Goal: Transaction & Acquisition: Purchase product/service

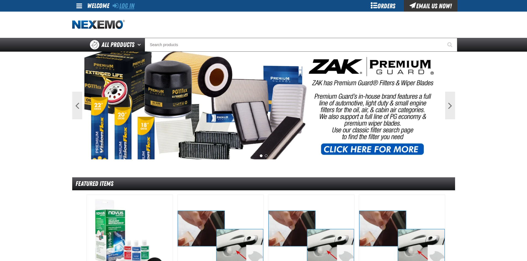
click at [129, 7] on link "Log In" at bounding box center [124, 6] width 22 height 8
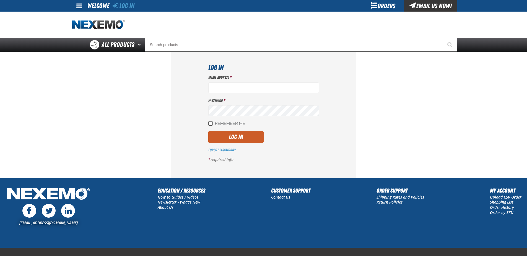
type input "[EMAIL_ADDRESS][DOMAIN_NAME]"
click at [212, 124] on input "Remember Me" at bounding box center [210, 123] width 4 height 4
checkbox input "true"
click at [237, 135] on button "Log In" at bounding box center [235, 137] width 55 height 12
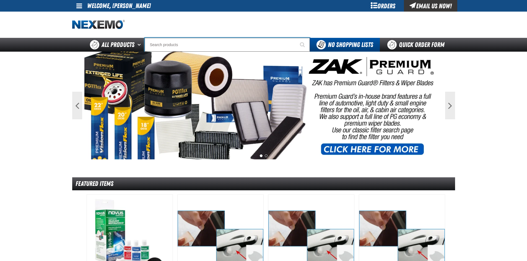
click at [189, 45] on input "Search" at bounding box center [227, 45] width 165 height 14
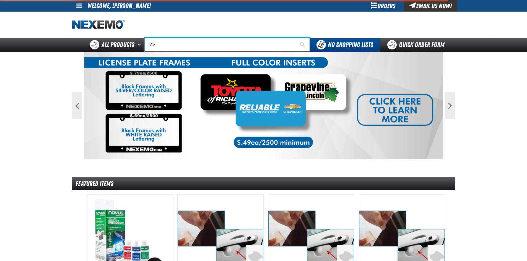
type input "C"
type input "C500"
click at [296, 38] on button "Start Searching" at bounding box center [303, 45] width 14 height 14
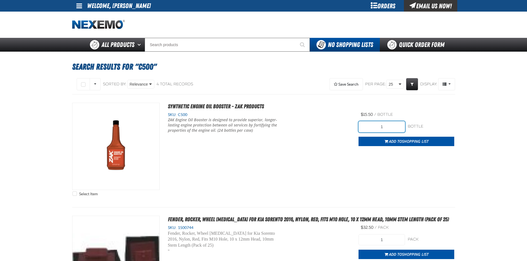
click at [385, 128] on input "1" at bounding box center [381, 126] width 46 height 11
type input "72"
click at [402, 141] on span "Shopping List" at bounding box center [415, 141] width 27 height 5
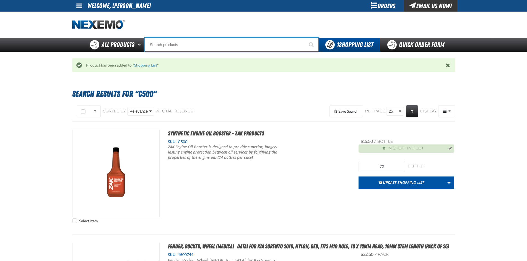
click at [192, 44] on input "Search" at bounding box center [232, 45] width 174 height 14
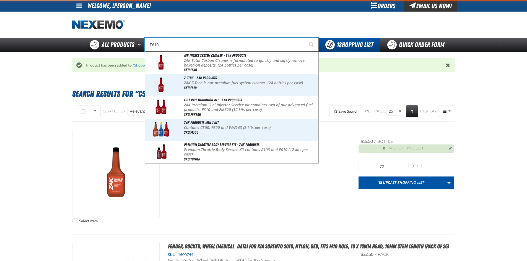
type input "F610"
click at [305, 38] on button "Start Searching" at bounding box center [312, 45] width 14 height 14
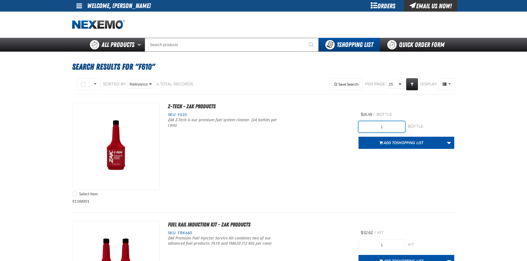
click at [387, 128] on input "1" at bounding box center [381, 126] width 46 height 11
type input "48"
click at [395, 170] on div "Select Item Z-Tech - ZAK Products SKU: F610 ZAK Z-Tech is our premium fuel syst…" at bounding box center [263, 151] width 383 height 96
click at [402, 144] on span "Shopping List" at bounding box center [410, 142] width 27 height 5
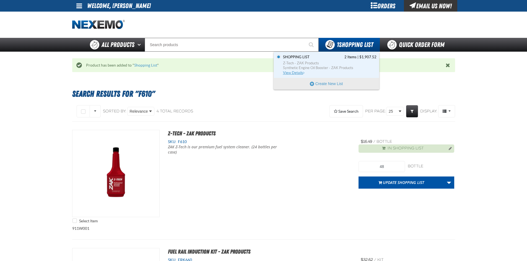
click at [298, 72] on span "View Details" at bounding box center [294, 73] width 22 height 4
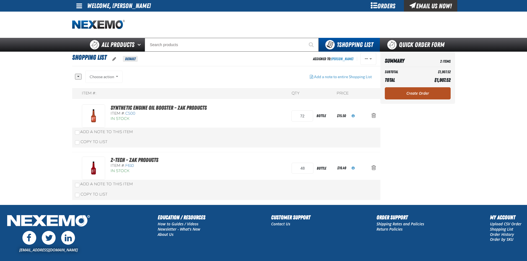
click at [420, 92] on link "Create Order" at bounding box center [418, 93] width 66 height 12
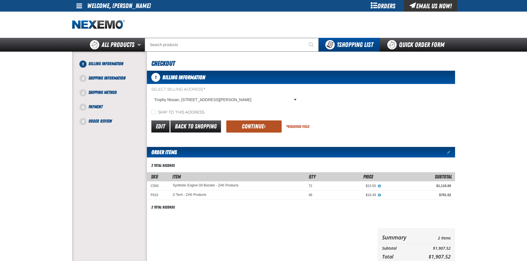
click at [255, 127] on button "Continue" at bounding box center [253, 127] width 55 height 12
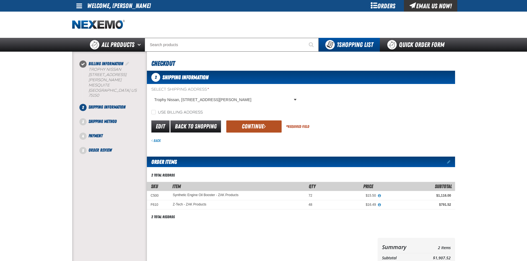
click at [255, 126] on button "Continue" at bounding box center [253, 127] width 55 height 12
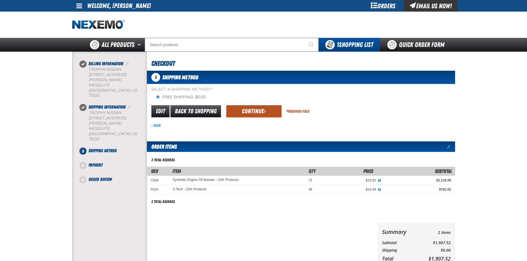
click at [252, 110] on button "Continue" at bounding box center [253, 111] width 55 height 12
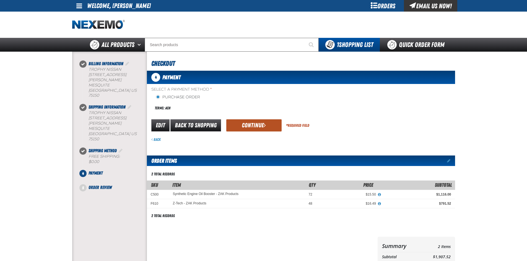
click at [252, 123] on button "Continue" at bounding box center [253, 125] width 55 height 12
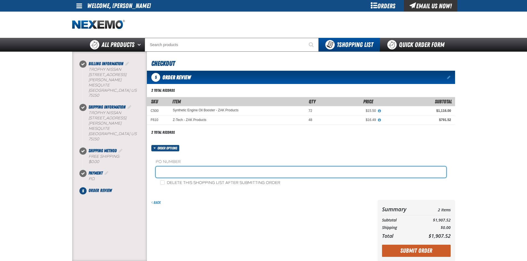
click at [189, 173] on input "text" at bounding box center [301, 172] width 290 height 11
type input "100125ZAK"
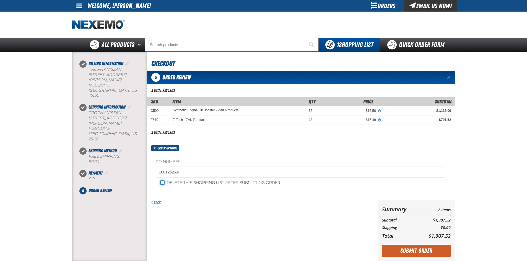
click at [161, 183] on input "Delete this shopping list after submitting order" at bounding box center [162, 183] width 4 height 4
checkbox input "true"
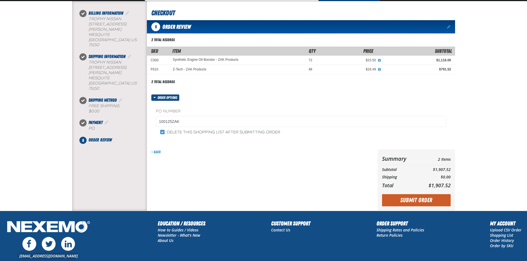
scroll to position [55, 0]
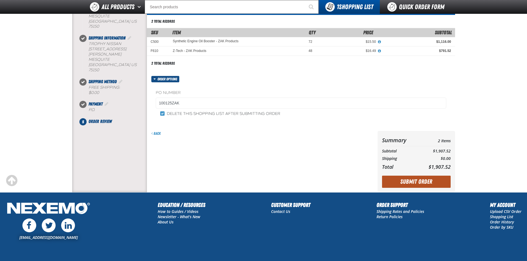
click at [421, 181] on button "Submit Order" at bounding box center [416, 182] width 69 height 12
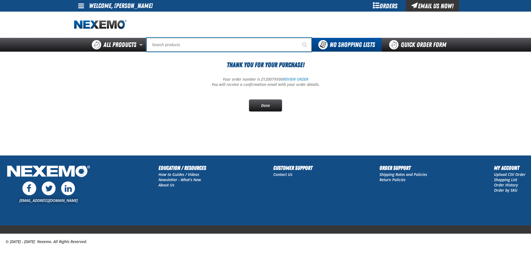
click at [188, 44] on input "Search" at bounding box center [229, 45] width 165 height 14
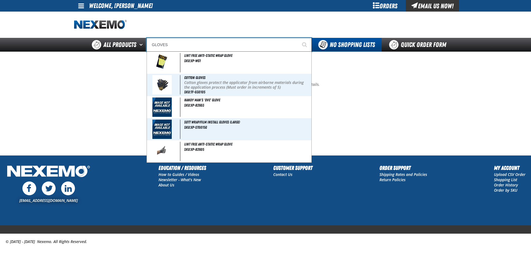
type input "GLOVES"
click at [298, 38] on button "Start Searching" at bounding box center [305, 45] width 14 height 14
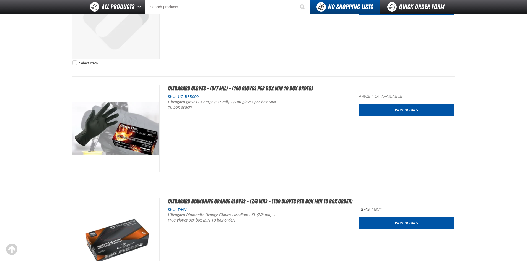
scroll to position [221, 0]
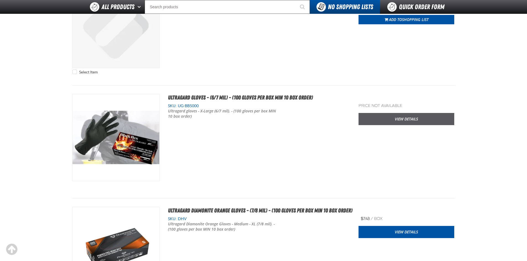
click at [402, 118] on link "View Details" at bounding box center [406, 119] width 96 height 12
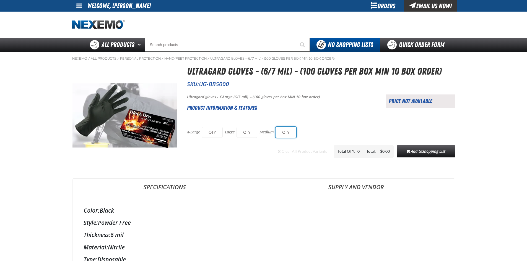
click at [285, 134] on input "text" at bounding box center [285, 132] width 21 height 11
type input "10"
click at [207, 131] on input "text" at bounding box center [212, 132] width 21 height 11
type input "10"
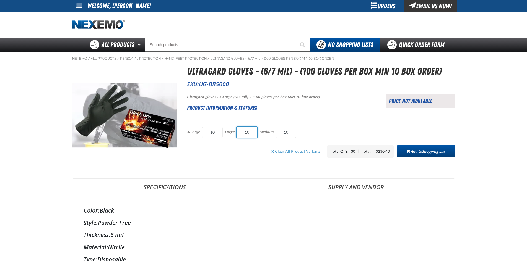
type input "10"
click at [421, 155] on button "Add to Shopping List" at bounding box center [426, 151] width 58 height 12
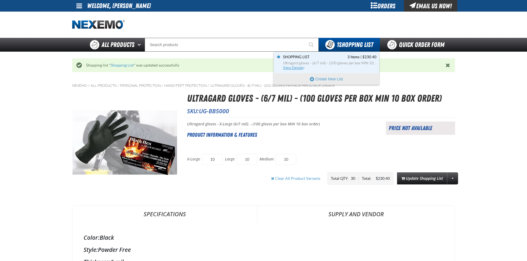
click at [293, 68] on span "View Details" at bounding box center [294, 68] width 22 height 4
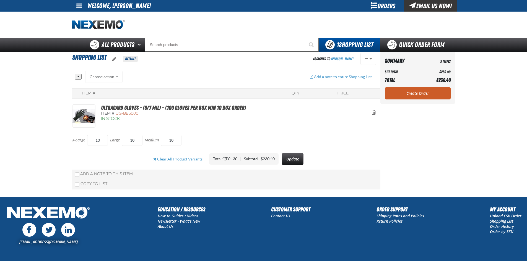
click at [422, 95] on link "Create Order" at bounding box center [418, 93] width 66 height 12
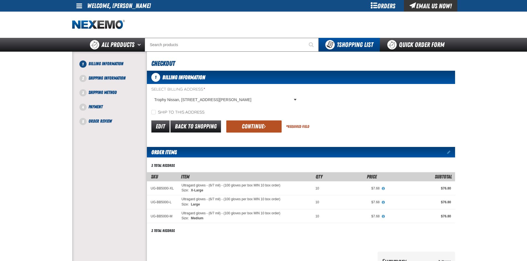
click at [267, 128] on button "Continue" at bounding box center [253, 127] width 55 height 12
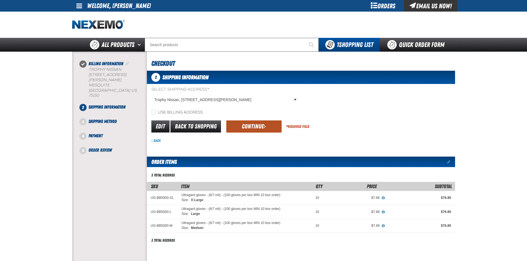
click at [247, 127] on button "Continue" at bounding box center [253, 127] width 55 height 12
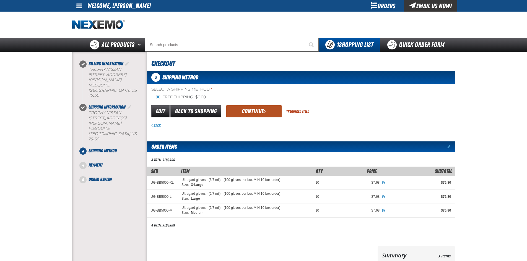
click at [254, 112] on button "Continue" at bounding box center [253, 111] width 55 height 12
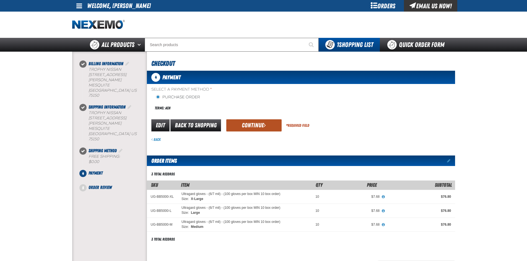
click at [243, 129] on button "Continue" at bounding box center [253, 125] width 55 height 12
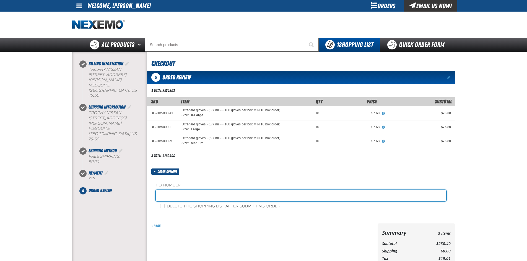
drag, startPoint x: 174, startPoint y: 197, endPoint x: 173, endPoint y: 194, distance: 3.1
click at [174, 197] on input "text" at bounding box center [301, 195] width 290 height 11
type input "100125ZAK"
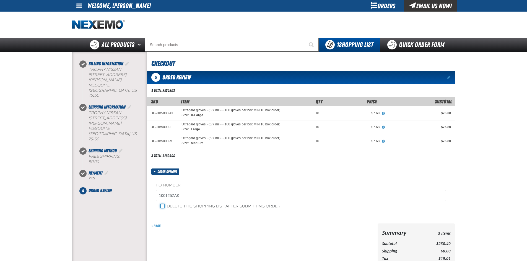
click at [163, 207] on input "Delete this shopping list after submitting order" at bounding box center [162, 206] width 4 height 4
checkbox input "true"
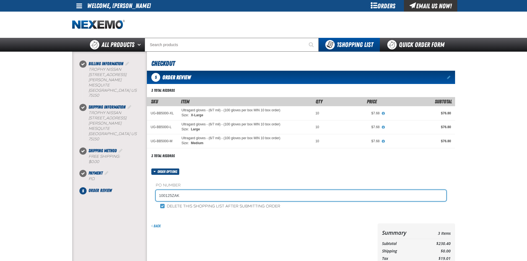
click at [187, 197] on input "100125ZAK" at bounding box center [301, 195] width 290 height 11
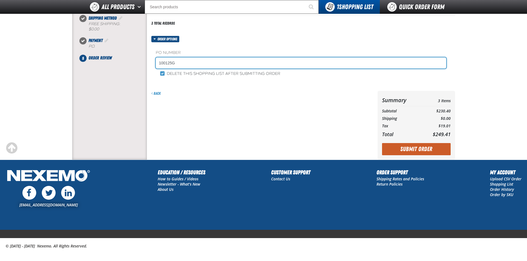
scroll to position [123, 0]
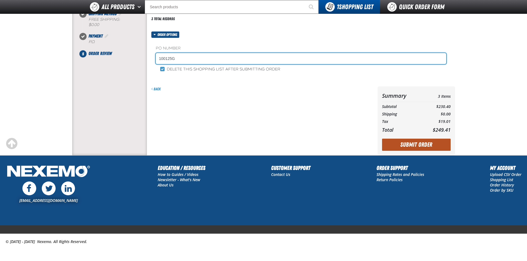
type input "100125G"
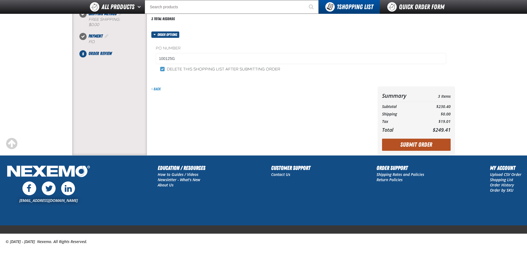
click at [427, 144] on button "Submit Order" at bounding box center [416, 145] width 69 height 12
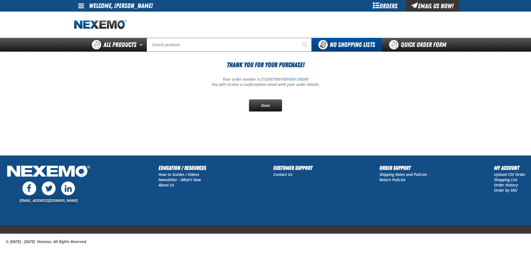
click at [79, 7] on span at bounding box center [81, 5] width 6 height 7
click at [89, 28] on link "Sign Out Sign Out" at bounding box center [86, 26] width 19 height 5
